Goal: Communication & Community: Ask a question

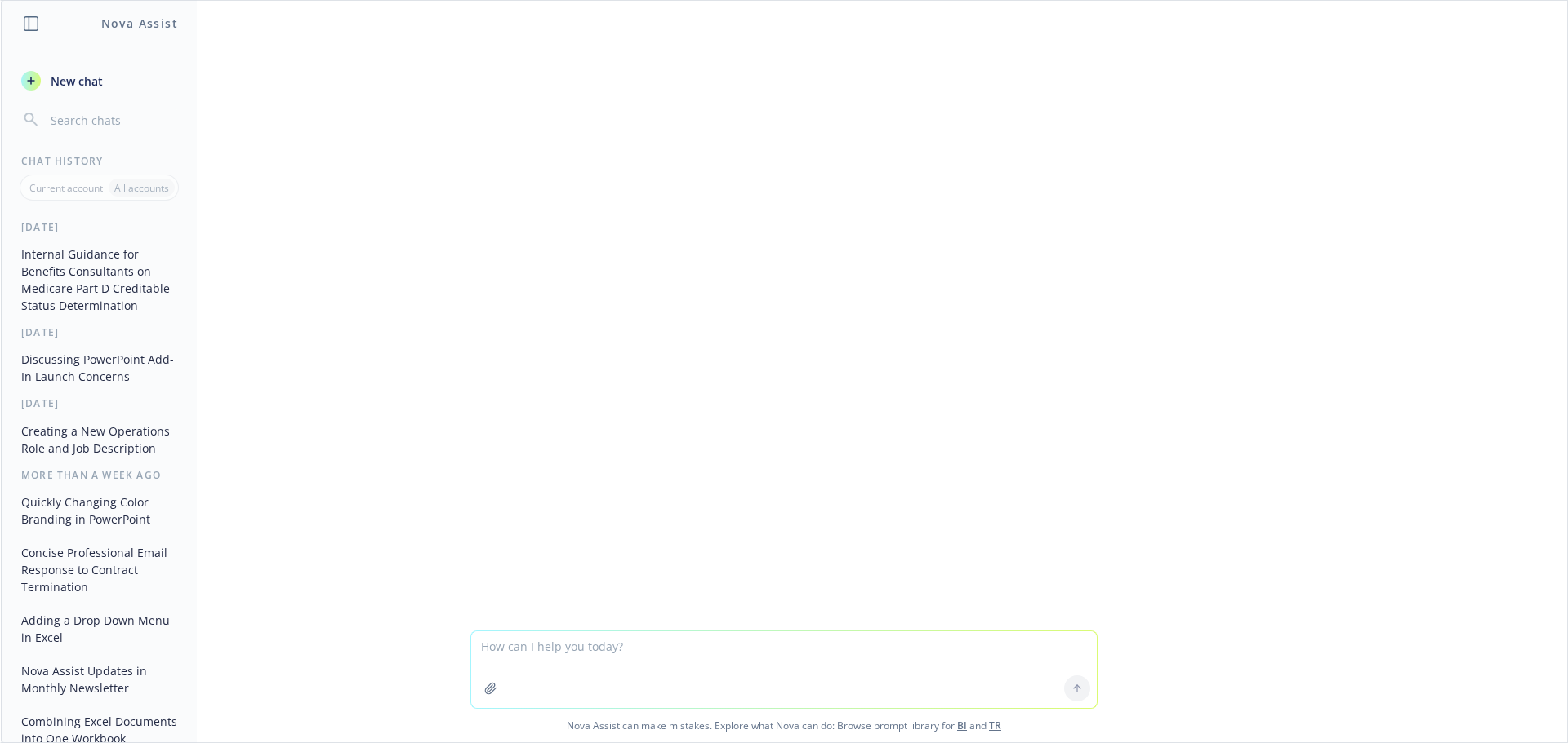
click at [613, 643] on textarea at bounding box center [783, 670] width 625 height 76
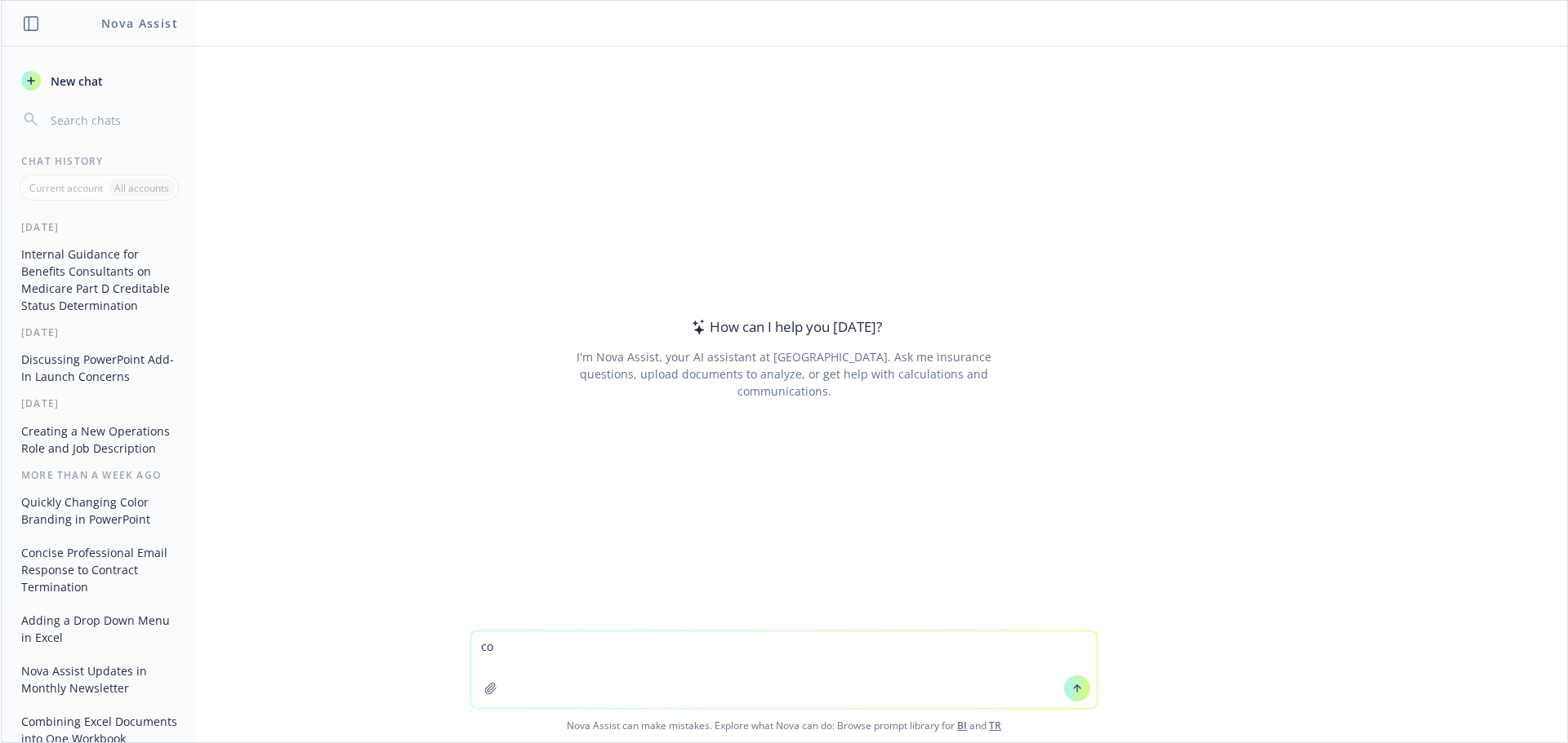
type textarea "c"
type textarea "give"
